Goal: Transaction & Acquisition: Purchase product/service

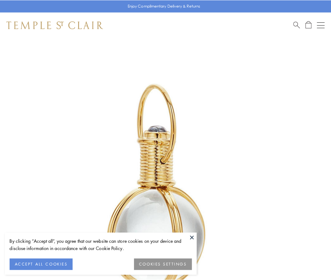
scroll to position [164, 0]
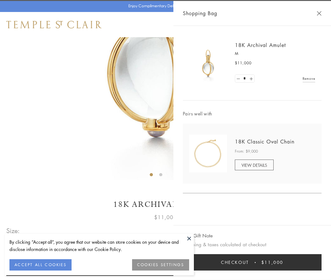
click at [252, 262] on button "Checkout $11,000" at bounding box center [252, 262] width 139 height 16
